Goal: Transaction & Acquisition: Obtain resource

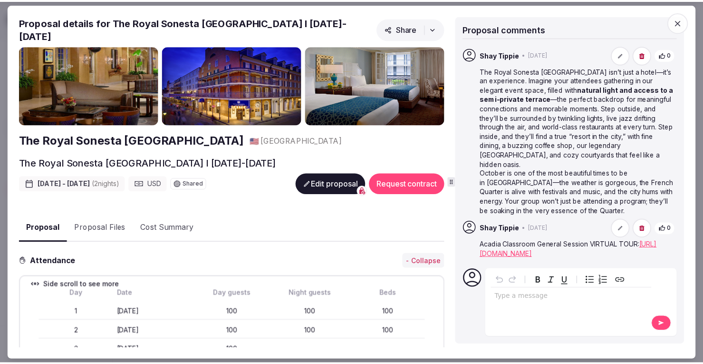
scroll to position [160, 0]
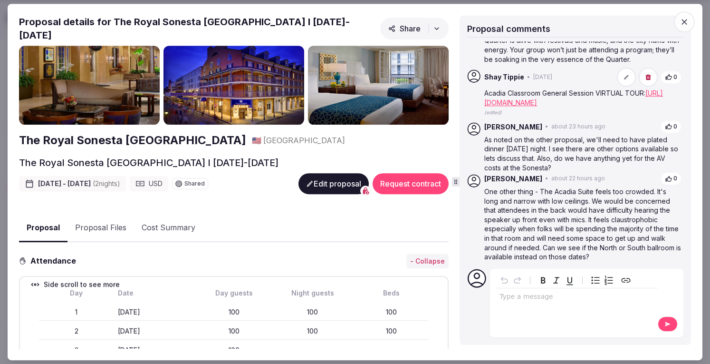
click at [687, 23] on icon "button" at bounding box center [685, 22] width 10 height 10
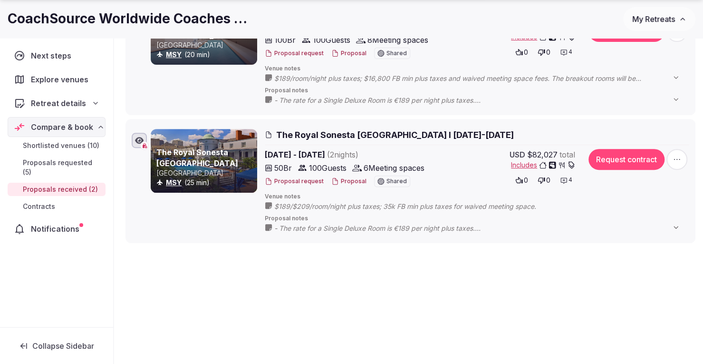
click at [655, 21] on span "My Retreats" at bounding box center [653, 19] width 43 height 10
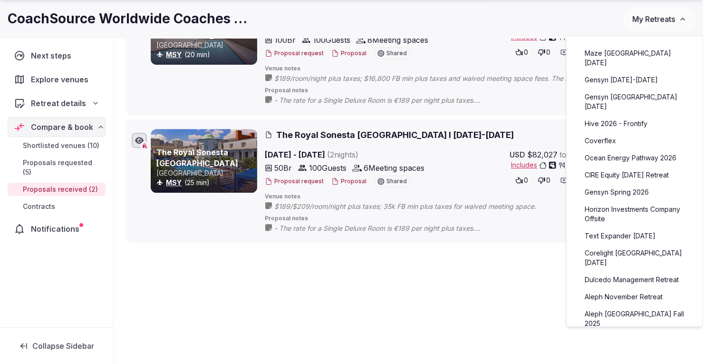
click at [630, 167] on link "CIRE Equity [DATE] Retreat" at bounding box center [634, 174] width 117 height 15
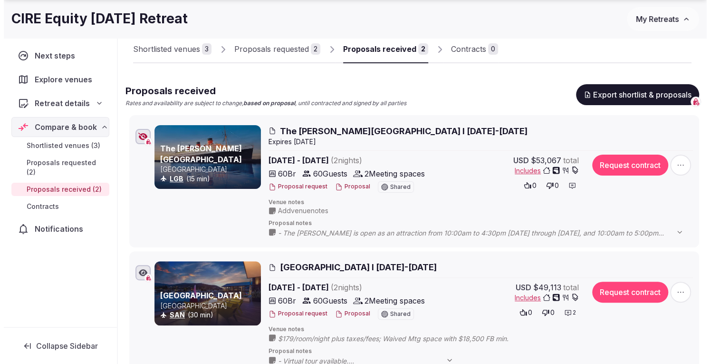
scroll to position [68, 0]
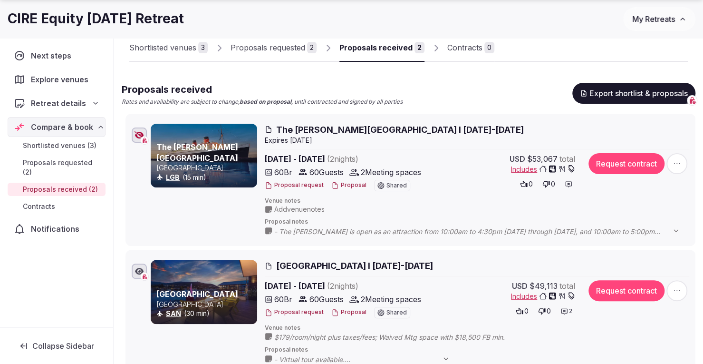
click at [346, 186] on button "Proposal" at bounding box center [348, 185] width 35 height 8
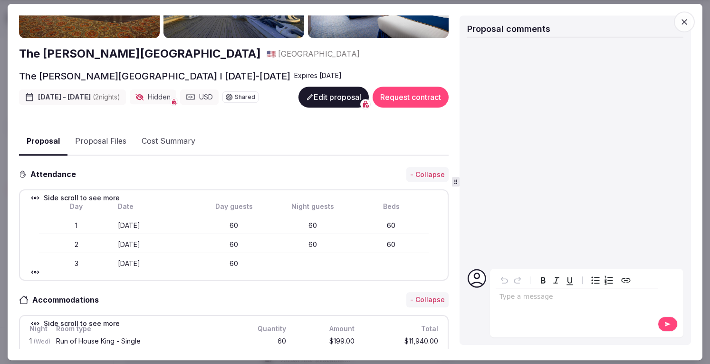
scroll to position [0, 0]
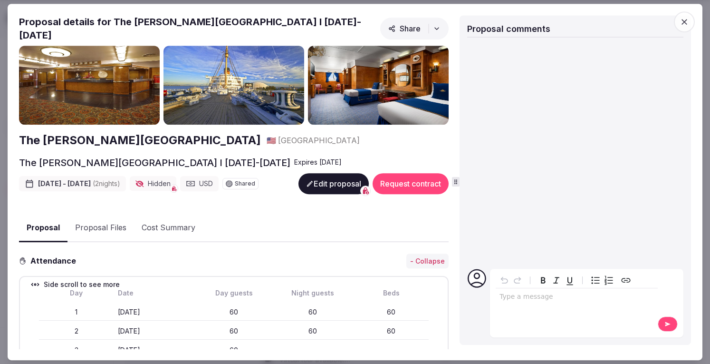
click at [101, 221] on button "Proposal Files" at bounding box center [101, 228] width 67 height 28
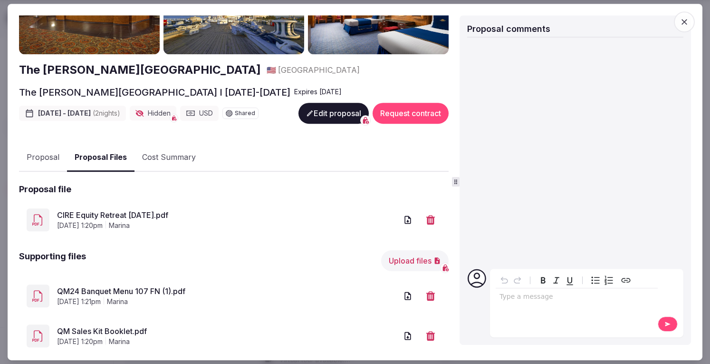
scroll to position [88, 0]
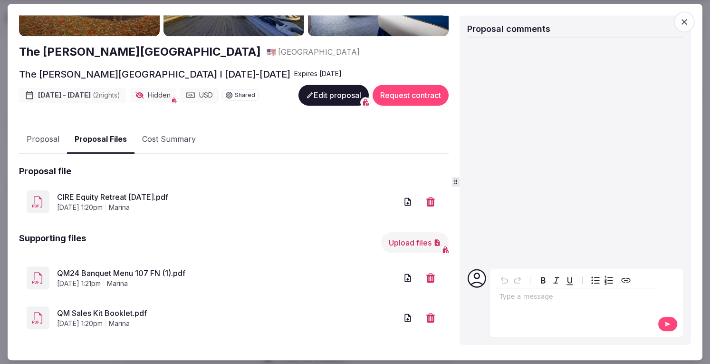
click at [107, 307] on link "QM Sales Kit Booklet.pdf" at bounding box center [227, 312] width 340 height 11
click at [132, 192] on link "CIRE Equity Retreat [DATE].pdf" at bounding box center [227, 196] width 340 height 11
click at [33, 133] on button "Proposal" at bounding box center [43, 140] width 48 height 28
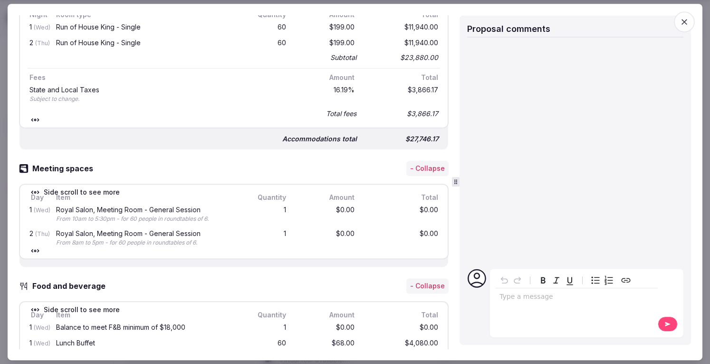
scroll to position [451, 0]
